Goal: Task Accomplishment & Management: Manage account settings

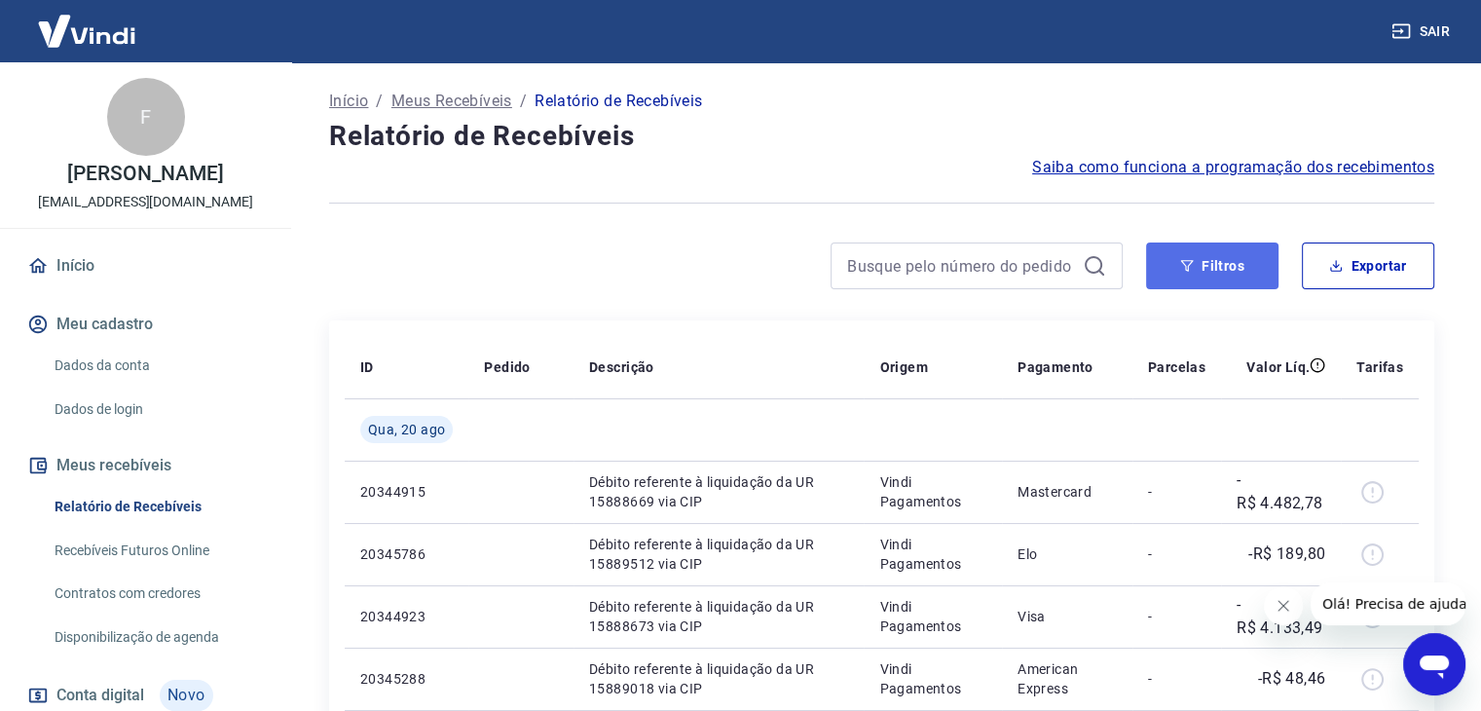
click at [1222, 259] on button "Filtros" at bounding box center [1212, 265] width 132 height 47
